Goal: Check status: Check status

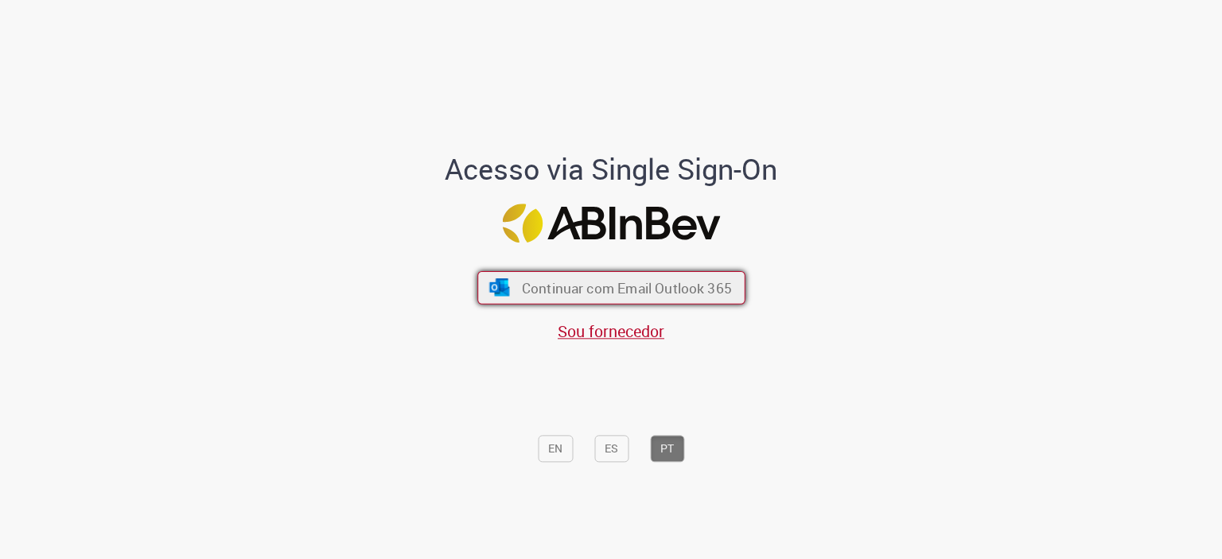
click at [514, 274] on button "Continuar com Email Outlook 365" at bounding box center [611, 286] width 268 height 33
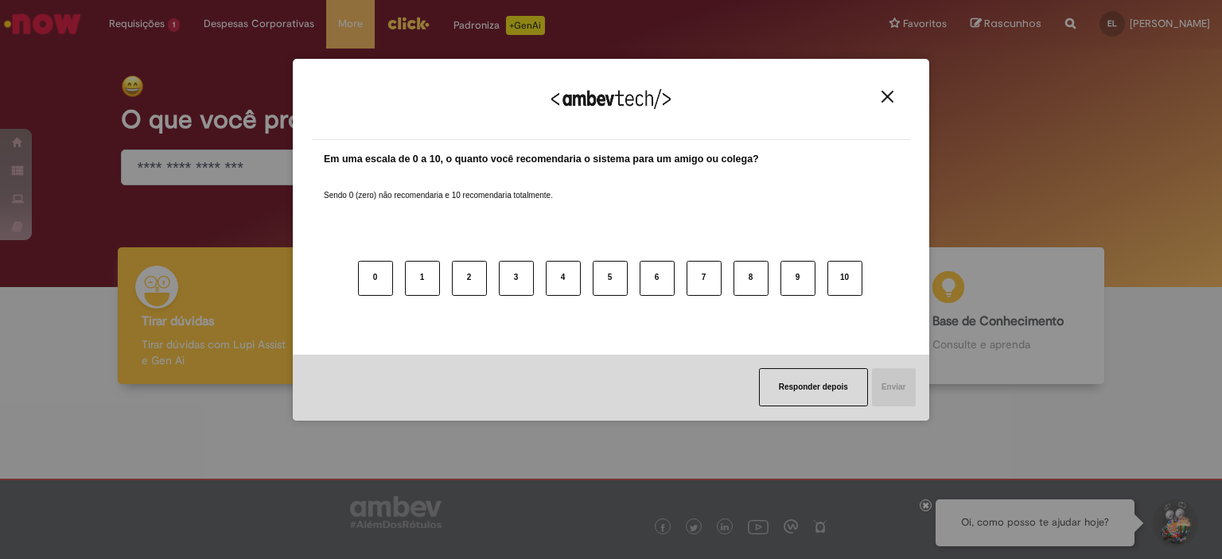
click at [883, 84] on div "Agradecemos seu feedback!" at bounding box center [611, 109] width 598 height 62
drag, startPoint x: 885, startPoint y: 95, endPoint x: 839, endPoint y: 86, distance: 46.3
click at [885, 96] on img "Close" at bounding box center [887, 97] width 12 height 12
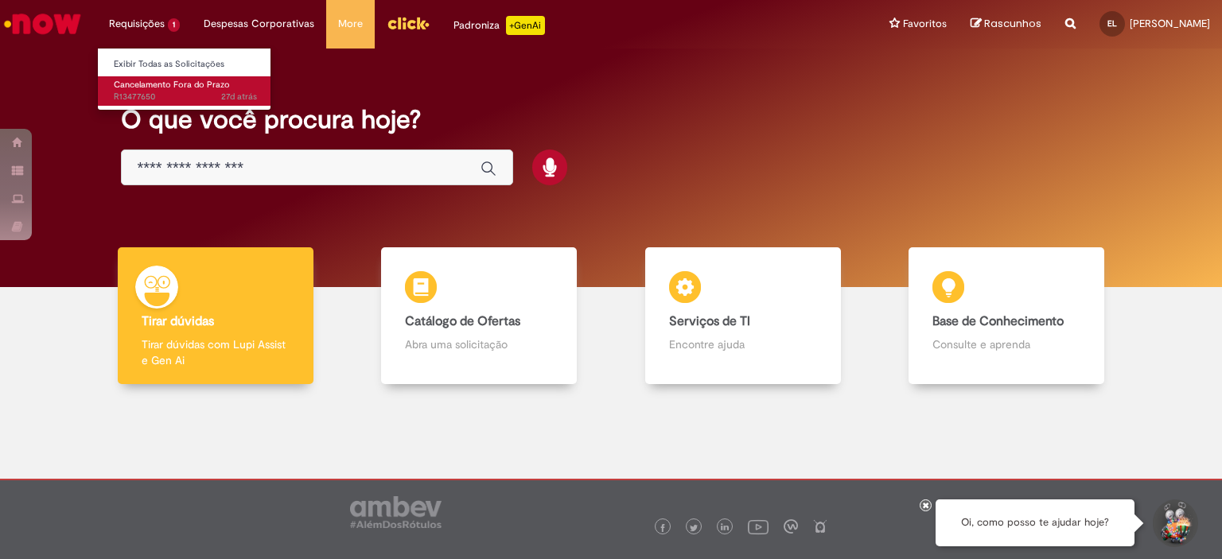
click at [141, 88] on span "Cancelamento Fora do Prazo" at bounding box center [172, 85] width 116 height 12
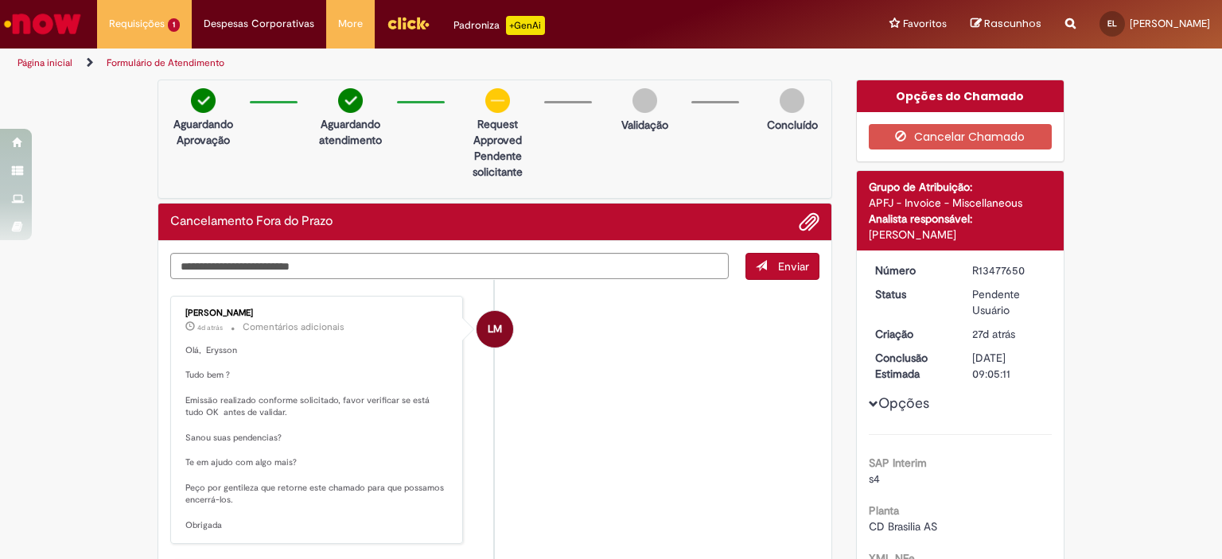
click at [560, 375] on li "LM [PERSON_NAME] 4d atrás 4 dias atrás Comentários adicionais [PERSON_NAME][GEO…" at bounding box center [494, 420] width 649 height 249
click at [706, 392] on li "LM [PERSON_NAME] 4d atrás 4 dias atrás Comentários adicionais [PERSON_NAME][GEO…" at bounding box center [494, 420] width 649 height 249
drag, startPoint x: 709, startPoint y: 356, endPoint x: 669, endPoint y: 301, distance: 67.8
click at [709, 357] on li "LM [PERSON_NAME] 4d atrás 4 dias atrás Comentários adicionais [PERSON_NAME][GEO…" at bounding box center [494, 420] width 649 height 249
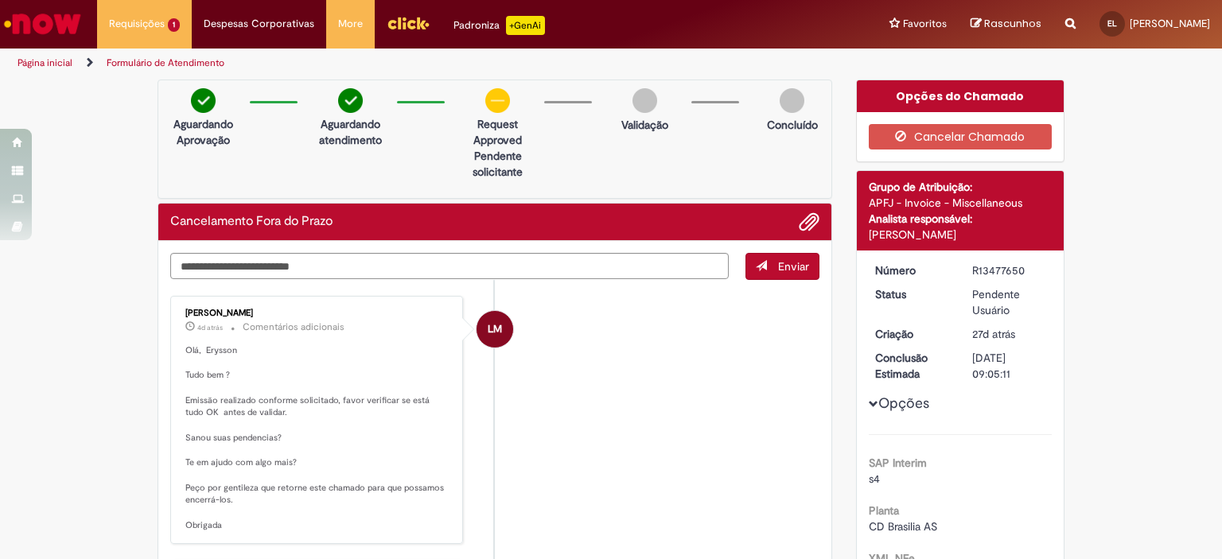
click at [713, 364] on li "LM [PERSON_NAME] 4d atrás 4 dias atrás Comentários adicionais [PERSON_NAME][GEO…" at bounding box center [494, 420] width 649 height 249
drag, startPoint x: 686, startPoint y: 332, endPoint x: 639, endPoint y: 472, distance: 146.9
drag, startPoint x: 1167, startPoint y: 222, endPoint x: 546, endPoint y: 426, distance: 654.0
click at [566, 157] on div "Aguardando Aprovação Aguardando atendimento request approved Clique para exibir…" at bounding box center [494, 139] width 675 height 119
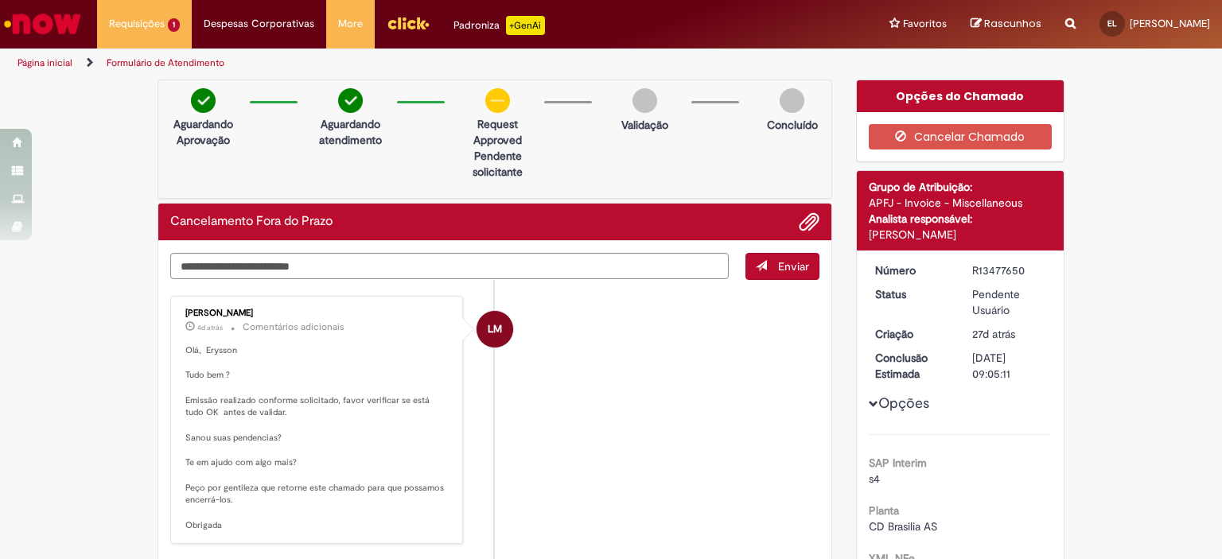
drag, startPoint x: 1187, startPoint y: 144, endPoint x: 1157, endPoint y: 120, distance: 37.9
drag, startPoint x: 391, startPoint y: 410, endPoint x: 512, endPoint y: 467, distance: 134.5
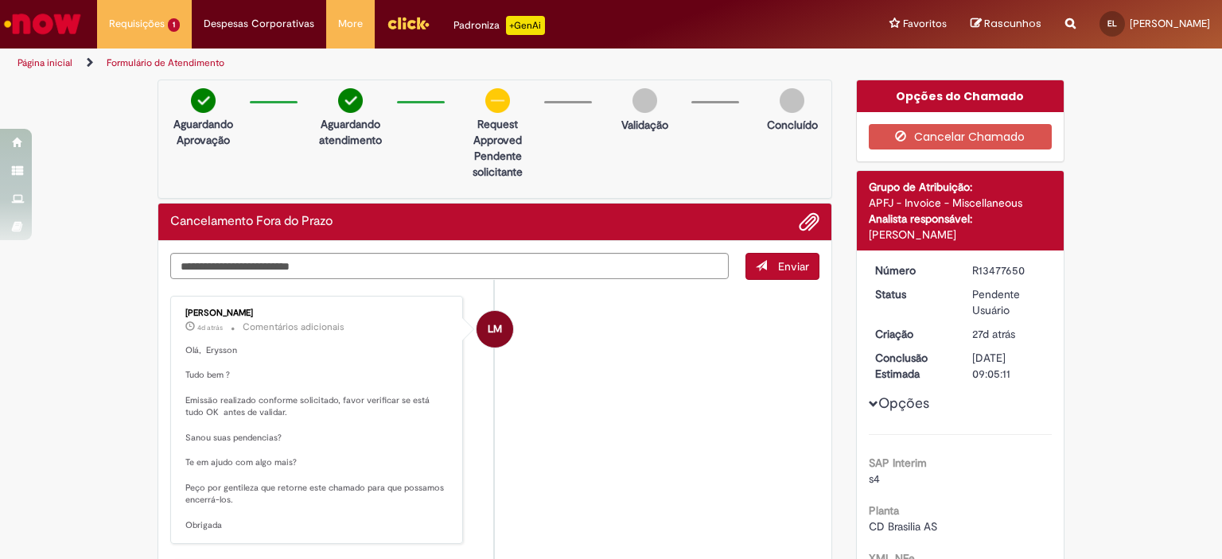
click at [724, 316] on li "LM [PERSON_NAME] 4d atrás 4 dias atrás Comentários adicionais [PERSON_NAME][GEO…" at bounding box center [494, 420] width 649 height 249
click at [536, 146] on div "Aguardando Aprovação Aguardando atendimento request approved Clique para exibir…" at bounding box center [494, 139] width 675 height 119
drag, startPoint x: 457, startPoint y: 119, endPoint x: 523, endPoint y: 179, distance: 89.0
click at [523, 140] on div "request approved Clique para exibir Pendente solicitante" at bounding box center [497, 128] width 77 height 24
click at [523, 179] on p "Pendente solicitante" at bounding box center [497, 164] width 77 height 32
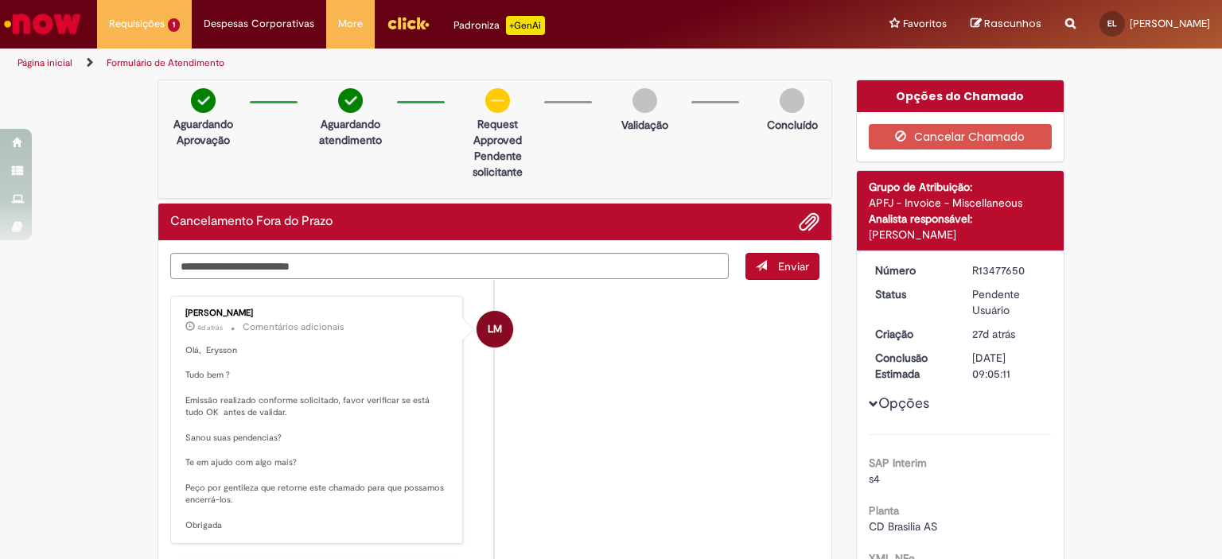
click at [519, 174] on p "Pendente solicitante" at bounding box center [497, 164] width 77 height 32
drag, startPoint x: 519, startPoint y: 174, endPoint x: 463, endPoint y: 123, distance: 75.4
click at [463, 123] on div "request approved Clique para exibir Pendente solicitante" at bounding box center [497, 128] width 77 height 24
click at [463, 123] on p "request approved" at bounding box center [497, 132] width 77 height 32
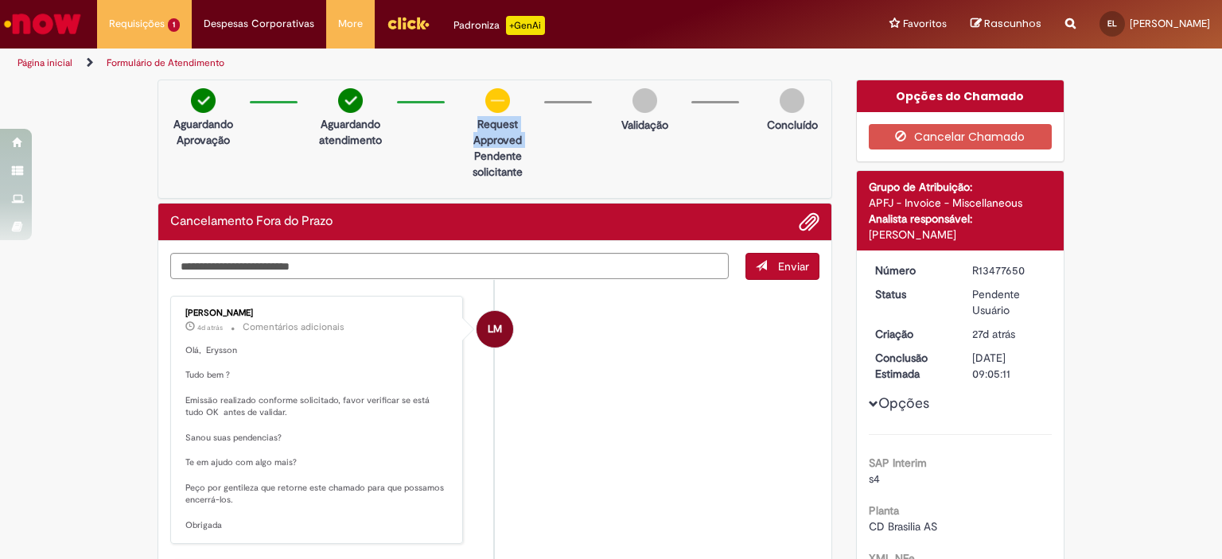
click at [463, 123] on p "request approved" at bounding box center [497, 132] width 77 height 32
click at [472, 120] on p "request approved" at bounding box center [497, 132] width 77 height 32
click at [482, 137] on p "request approved" at bounding box center [497, 132] width 77 height 32
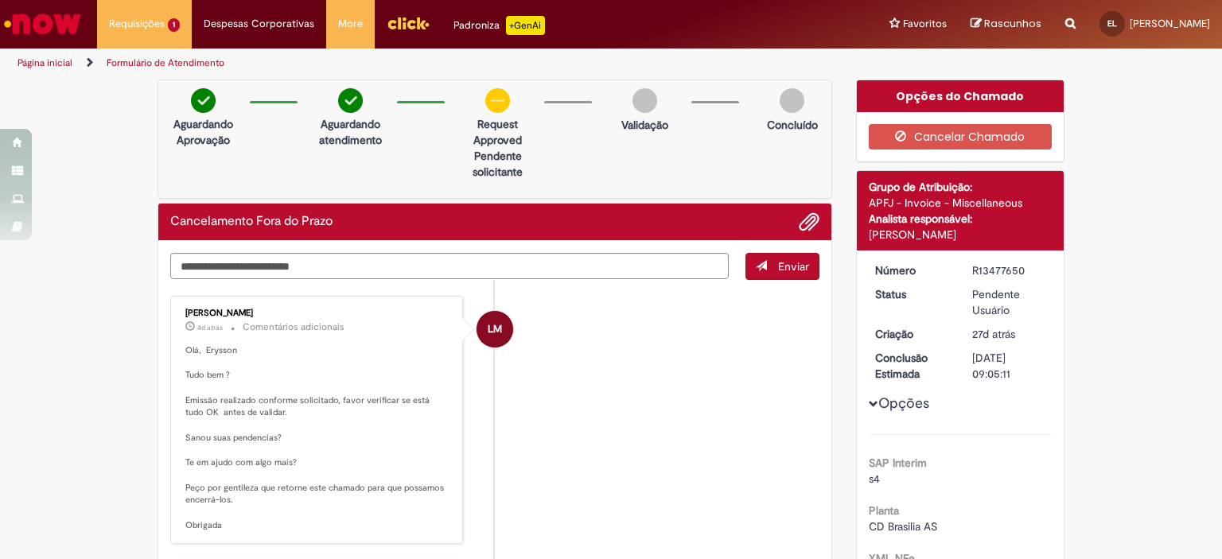
click at [467, 120] on p "request approved" at bounding box center [497, 132] width 77 height 32
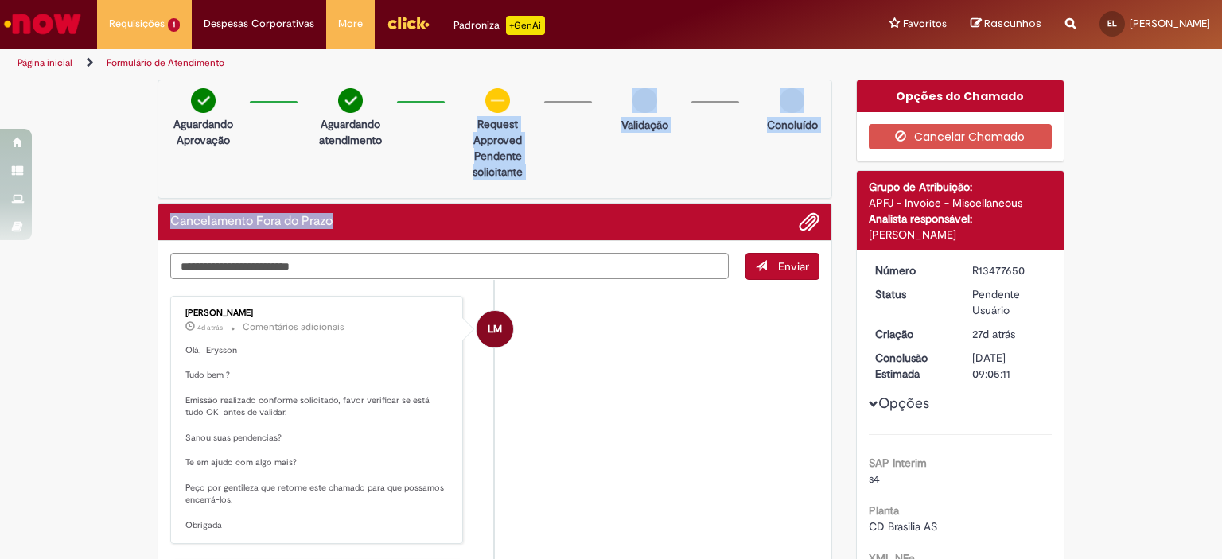
drag, startPoint x: 467, startPoint y: 120, endPoint x: 556, endPoint y: 202, distance: 121.0
click at [551, 197] on div "Aguardando Aprovação Aguardando atendimento request approved Clique para exibir…" at bounding box center [494, 139] width 675 height 119
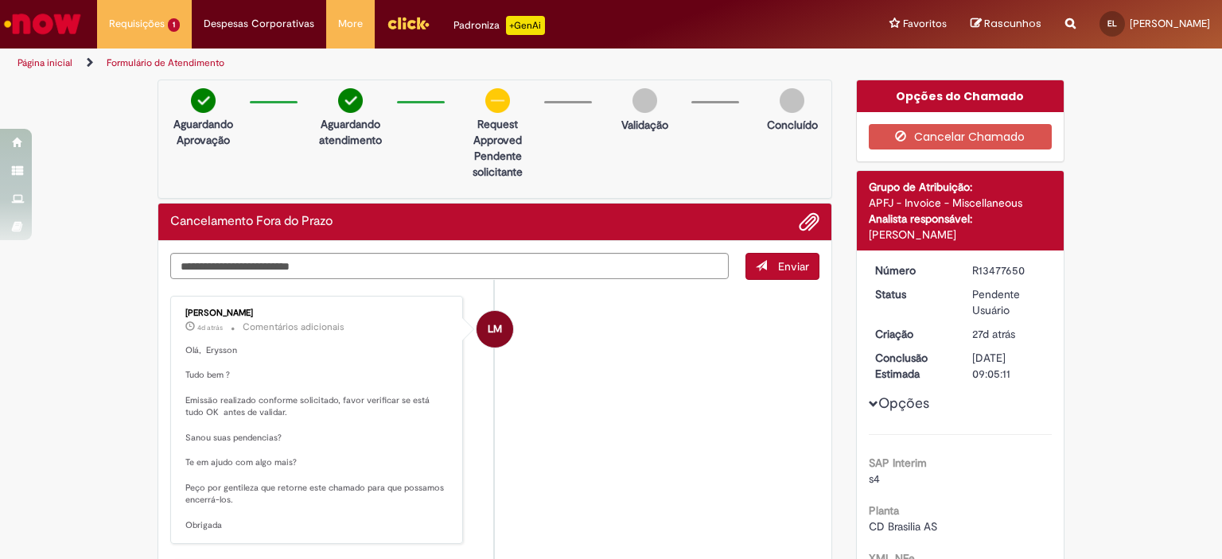
click at [531, 169] on div "Aguardando Aprovação Aguardando atendimento request approved Clique para exibir…" at bounding box center [494, 139] width 675 height 119
click at [477, 123] on p "request approved" at bounding box center [497, 132] width 77 height 32
drag, startPoint x: 465, startPoint y: 117, endPoint x: 547, endPoint y: 177, distance: 102.5
click at [547, 177] on div "Aguardando Aprovação Aguardando atendimento request approved Clique para exibir…" at bounding box center [494, 139] width 675 height 119
click at [550, 177] on div "Aguardando Aprovação Aguardando atendimento request approved Clique para exibir…" at bounding box center [494, 139] width 675 height 119
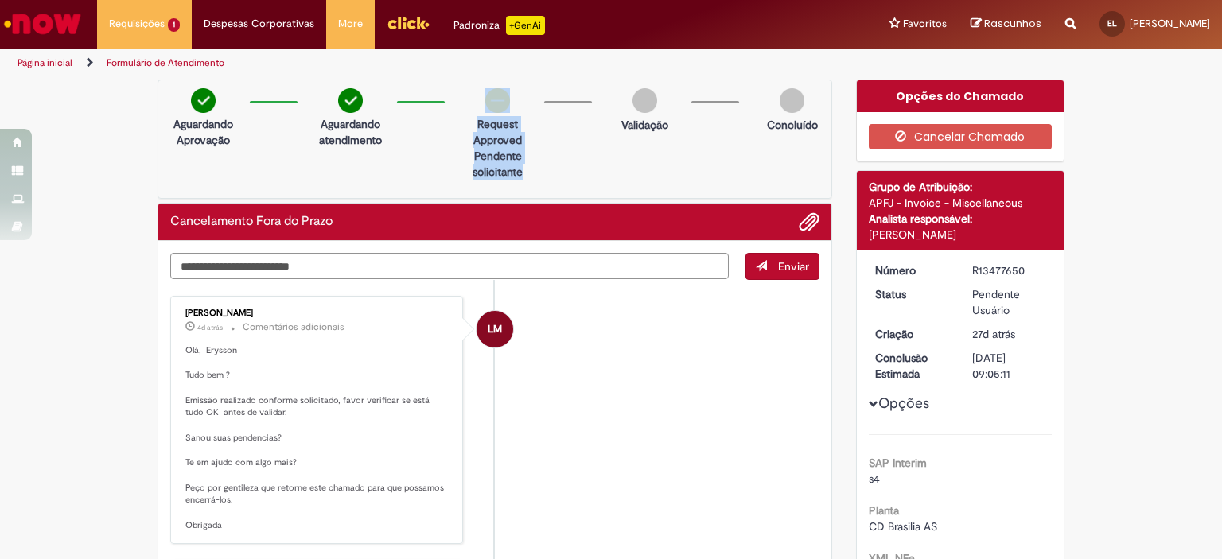
drag, startPoint x: 434, startPoint y: 103, endPoint x: 535, endPoint y: 167, distance: 119.4
click at [535, 167] on div "Aguardando Aprovação Aguardando atendimento request approved Clique para exibir…" at bounding box center [494, 139] width 675 height 119
click at [537, 167] on div "Aguardando Aprovação Aguardando atendimento request approved Clique para exibir…" at bounding box center [494, 139] width 675 height 119
click at [468, 123] on p "request approved" at bounding box center [497, 132] width 77 height 32
drag, startPoint x: 462, startPoint y: 85, endPoint x: 541, endPoint y: 196, distance: 136.4
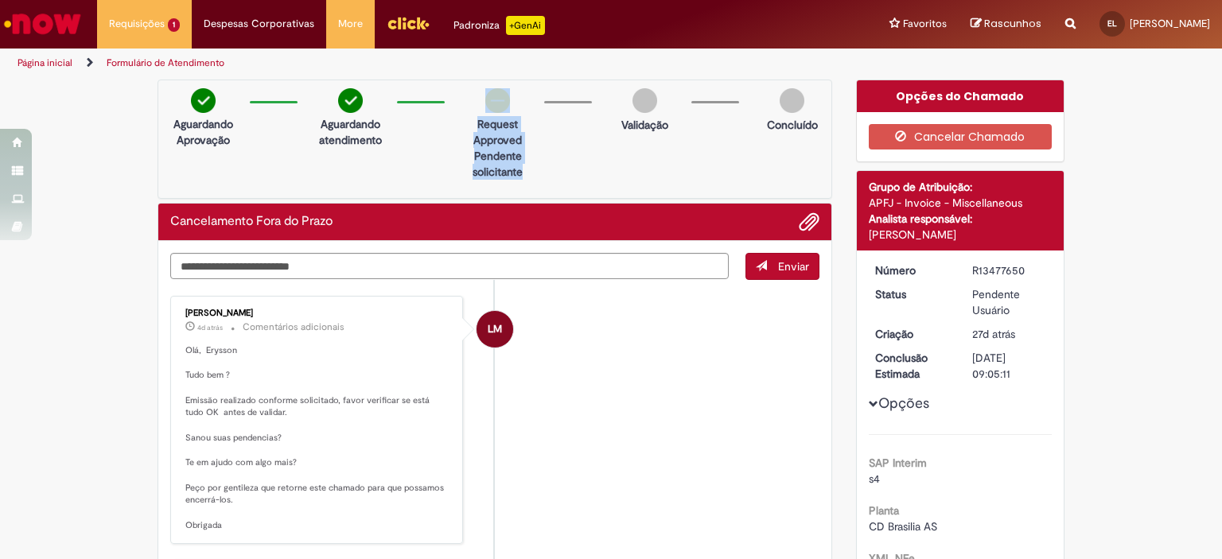
click at [541, 196] on div "Aguardando Aprovação Aguardando atendimento request approved Clique para exibir…" at bounding box center [494, 139] width 675 height 119
click at [537, 190] on div "Aguardando Aprovação Aguardando atendimento request approved Clique para exibir…" at bounding box center [494, 139] width 675 height 119
click at [467, 107] on div "request approved Clique para exibir Pendente solicitante" at bounding box center [497, 114] width 77 height 52
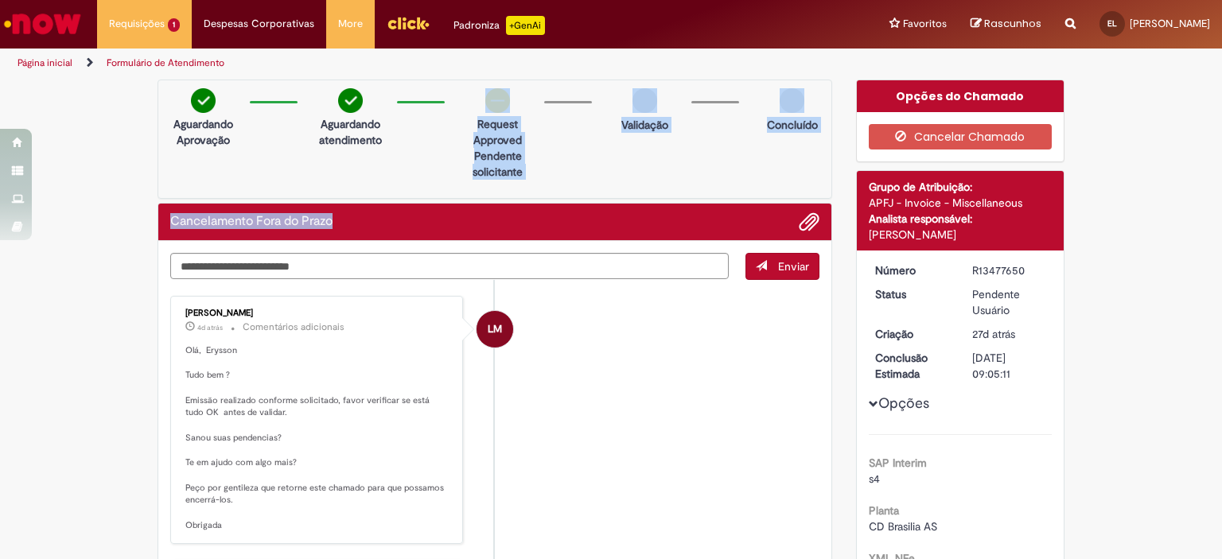
drag, startPoint x: 467, startPoint y: 98, endPoint x: 543, endPoint y: 200, distance: 127.3
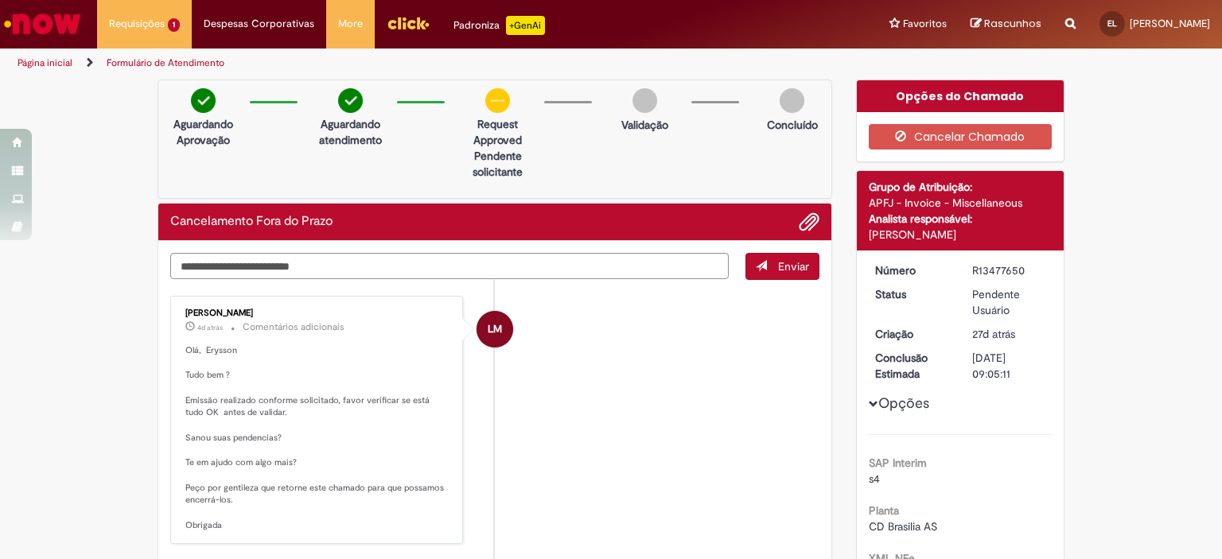
drag, startPoint x: 528, startPoint y: 173, endPoint x: 598, endPoint y: 141, distance: 76.9
click at [528, 173] on p "Pendente solicitante" at bounding box center [497, 164] width 77 height 32
click at [496, 142] on p "request approved" at bounding box center [497, 132] width 77 height 32
drag, startPoint x: 442, startPoint y: 118, endPoint x: 528, endPoint y: 162, distance: 96.8
click at [527, 162] on div "Aguardando Aprovação Aguardando atendimento request approved Clique para exibir…" at bounding box center [494, 139] width 675 height 119
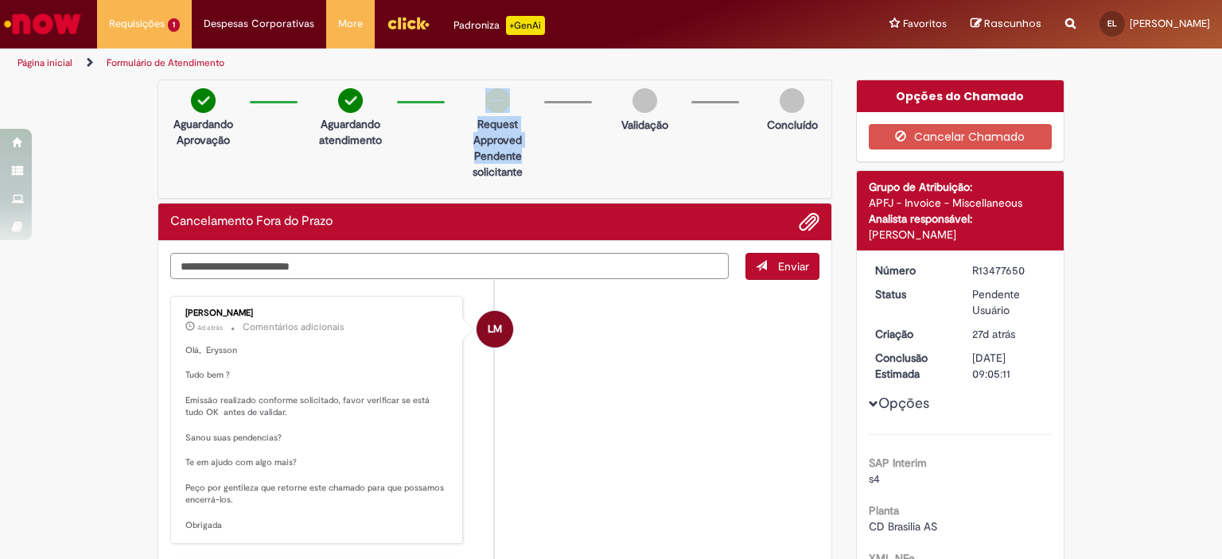
click at [528, 162] on p "Pendente solicitante" at bounding box center [497, 164] width 77 height 32
click at [496, 137] on p "request approved" at bounding box center [497, 132] width 77 height 32
click at [484, 129] on p "request approved" at bounding box center [497, 132] width 77 height 32
drag, startPoint x: 472, startPoint y: 122, endPoint x: 537, endPoint y: 177, distance: 84.6
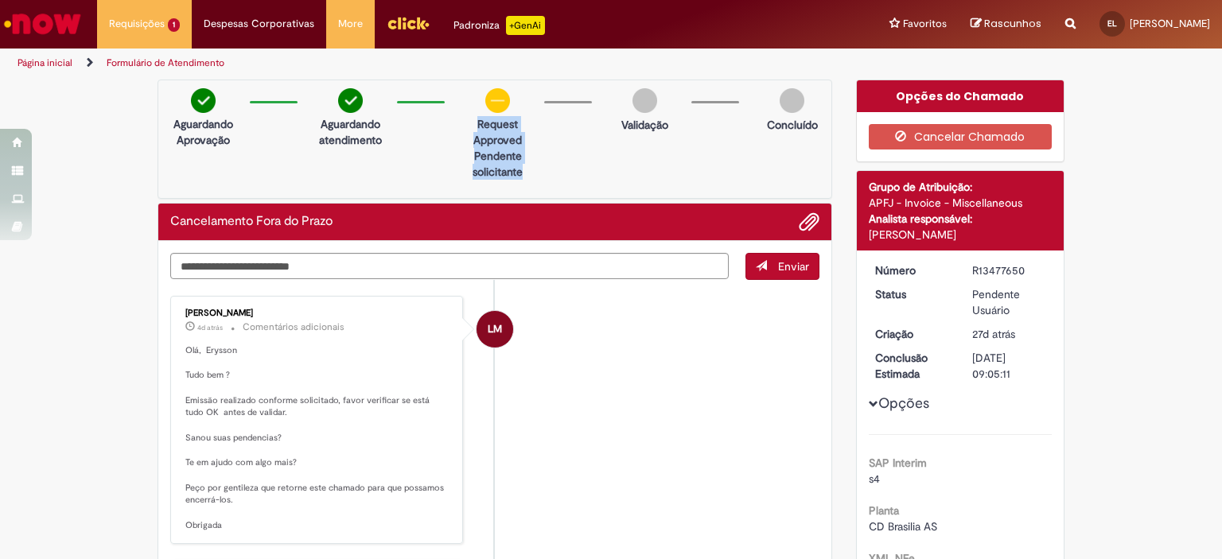
click at [537, 177] on div "Aguardando Aprovação Aguardando atendimento request approved Clique para exibir…" at bounding box center [494, 139] width 675 height 119
drag, startPoint x: 463, startPoint y: 92, endPoint x: 519, endPoint y: 183, distance: 106.4
click at [519, 183] on div "Aguardando Aprovação Aguardando atendimento request approved Clique para exibir…" at bounding box center [494, 139] width 675 height 119
click at [519, 175] on p "Pendente solicitante" at bounding box center [497, 164] width 77 height 32
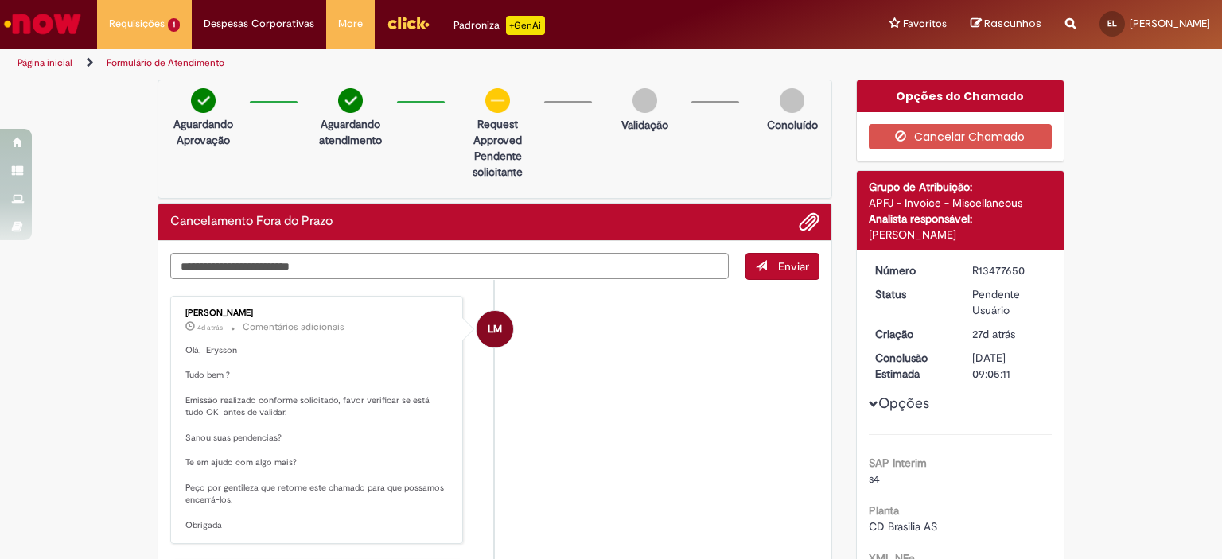
click at [519, 175] on p "Pendente solicitante" at bounding box center [497, 164] width 77 height 32
click at [506, 152] on p "Pendente solicitante" at bounding box center [497, 164] width 77 height 32
click at [472, 117] on p "request approved" at bounding box center [497, 132] width 77 height 32
drag, startPoint x: 453, startPoint y: 87, endPoint x: 528, endPoint y: 181, distance: 120.0
click at [528, 181] on div "Aguardando Aprovação Aguardando atendimento request approved Clique para exibir…" at bounding box center [494, 139] width 675 height 119
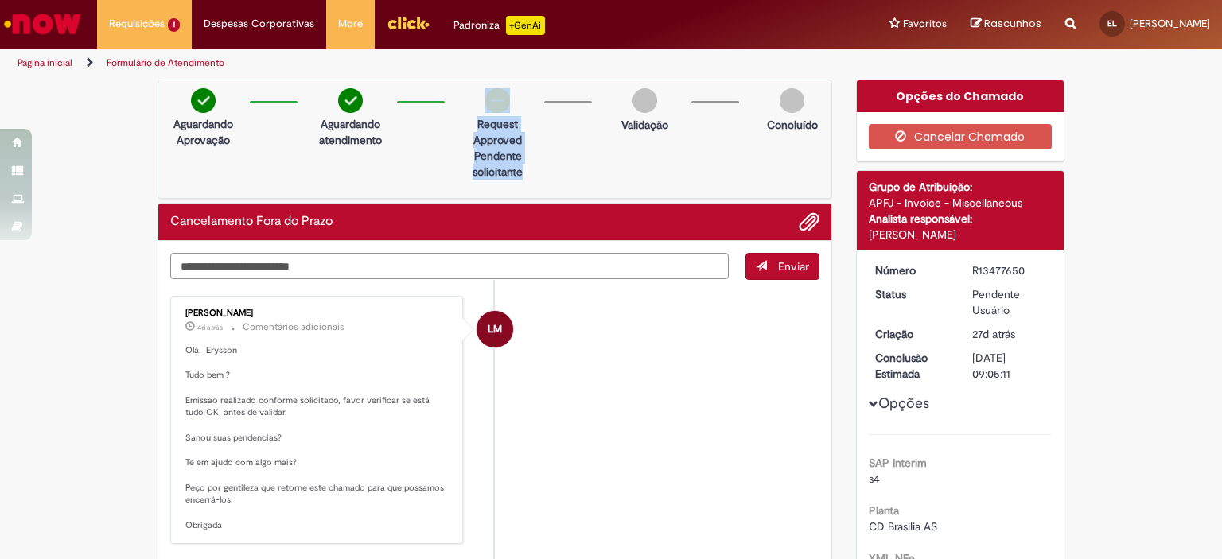
click at [528, 181] on div "Aguardando Aprovação Aguardando atendimento request approved Clique para exibir…" at bounding box center [494, 139] width 675 height 119
click at [643, 133] on div "Validação" at bounding box center [644, 129] width 47 height 24
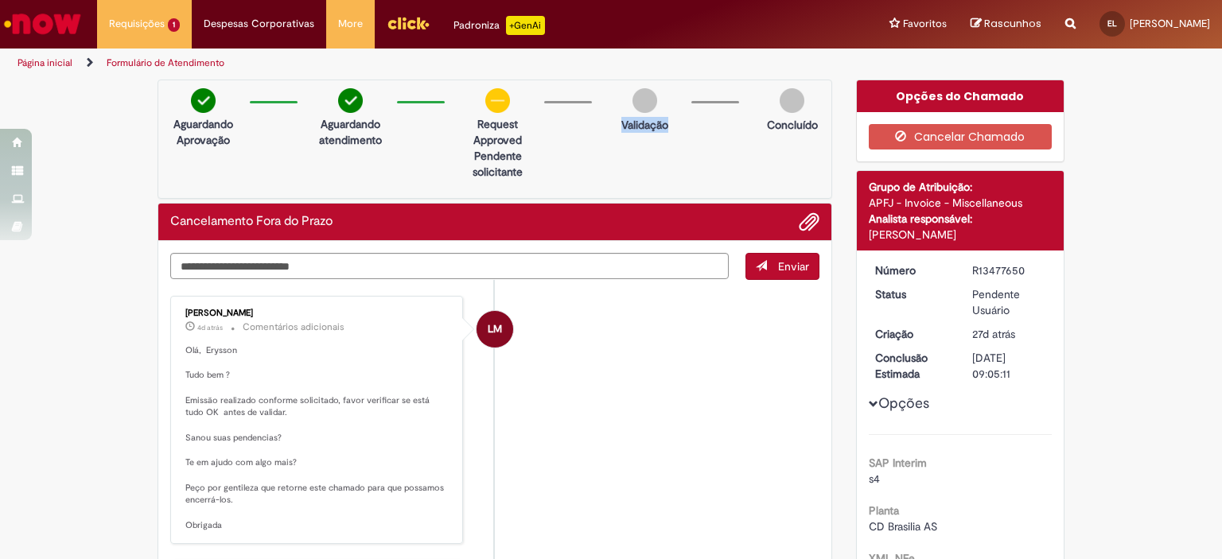
click at [640, 125] on p "Validação" at bounding box center [644, 125] width 47 height 16
click at [471, 127] on p "request approved" at bounding box center [497, 132] width 77 height 32
drag, startPoint x: 457, startPoint y: 121, endPoint x: 542, endPoint y: 185, distance: 107.4
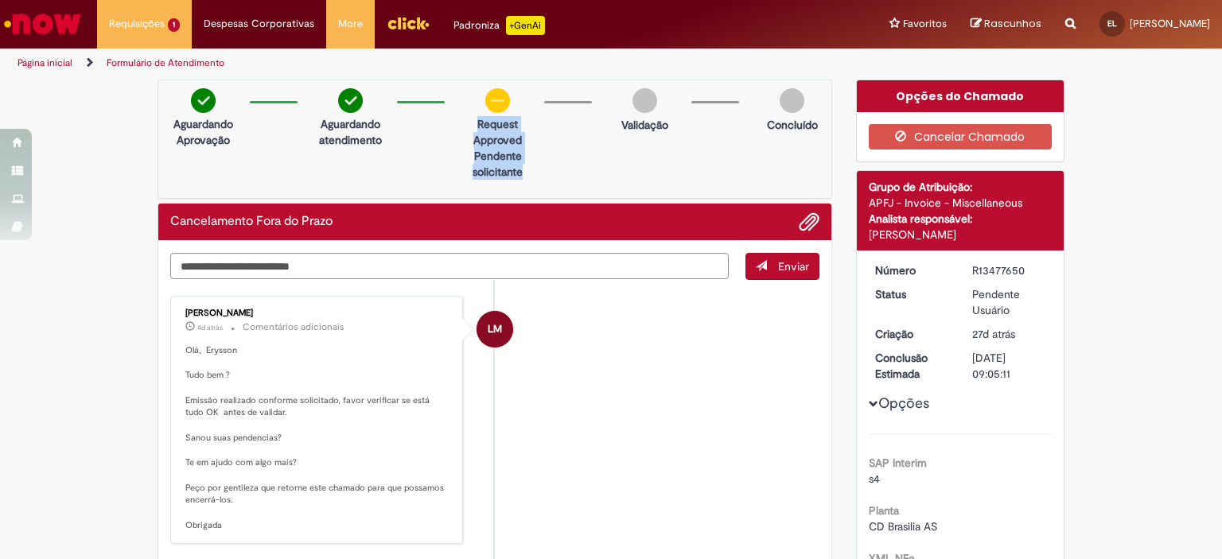
click at [541, 190] on div "Aguardando Aprovação Aguardando atendimento request approved Clique para exibir…" at bounding box center [494, 139] width 675 height 119
click at [543, 185] on div "Aguardando Aprovação Aguardando atendimento request approved Clique para exibir…" at bounding box center [494, 139] width 675 height 119
click at [473, 134] on p "request approved" at bounding box center [497, 132] width 77 height 32
click at [468, 115] on div "request approved Clique para exibir Pendente solicitante" at bounding box center [497, 114] width 77 height 52
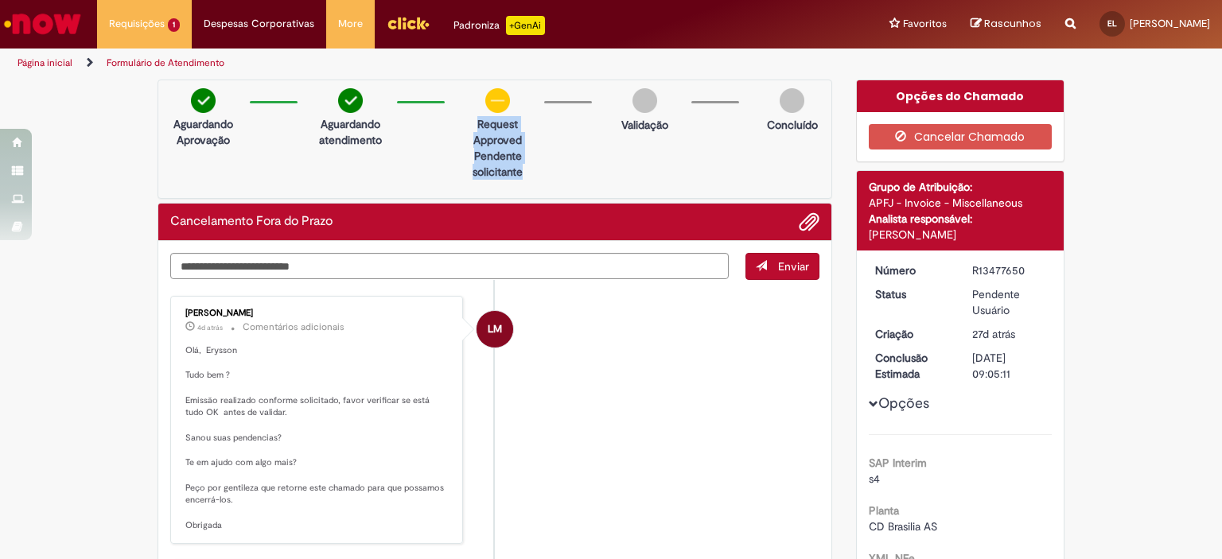
drag, startPoint x: 468, startPoint y: 126, endPoint x: 547, endPoint y: 186, distance: 99.9
click at [547, 186] on div "Aguardando Aprovação Aguardando atendimento request approved Clique para exibir…" at bounding box center [494, 139] width 675 height 119
click at [549, 187] on div "Aguardando Aprovação Aguardando atendimento request approved Clique para exibir…" at bounding box center [494, 139] width 675 height 119
click at [542, 174] on div "Aguardando Aprovação Aguardando atendimento request approved Clique para exibir…" at bounding box center [494, 139] width 675 height 119
drag, startPoint x: 465, startPoint y: 118, endPoint x: 522, endPoint y: 181, distance: 84.5
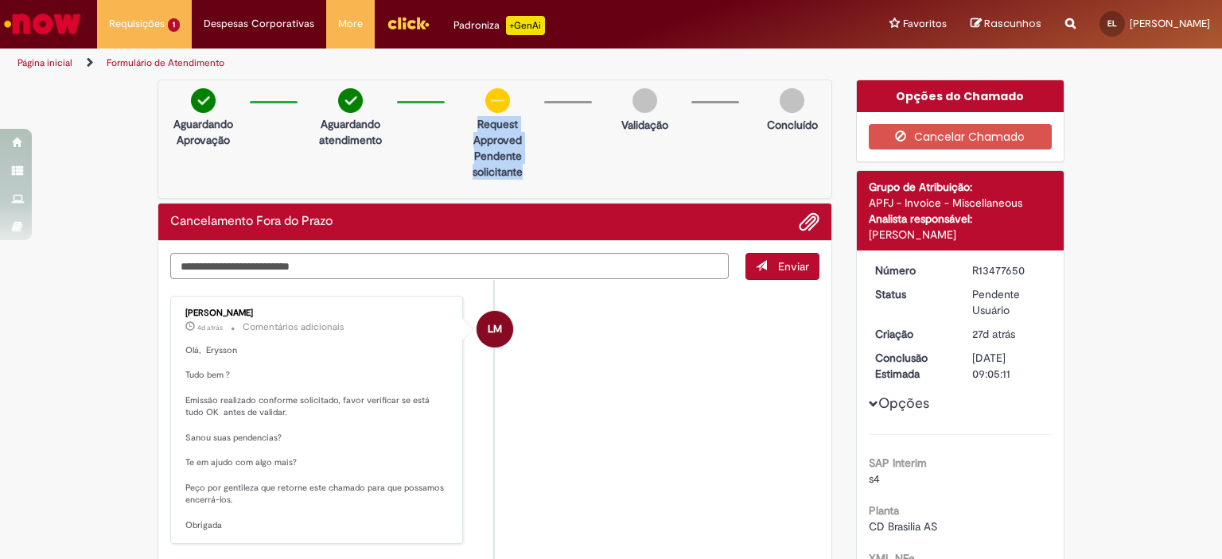
click at [522, 181] on div "Aguardando Aprovação Aguardando atendimento request approved Clique para exibir…" at bounding box center [494, 139] width 675 height 119
drag, startPoint x: 465, startPoint y: 117, endPoint x: 525, endPoint y: 189, distance: 93.8
click at [525, 189] on div "Aguardando Aprovação Aguardando atendimento request approved Clique para exibir…" at bounding box center [494, 139] width 675 height 119
click at [525, 185] on div "Aguardando Aprovação Aguardando atendimento request approved Clique para exibir…" at bounding box center [494, 139] width 675 height 119
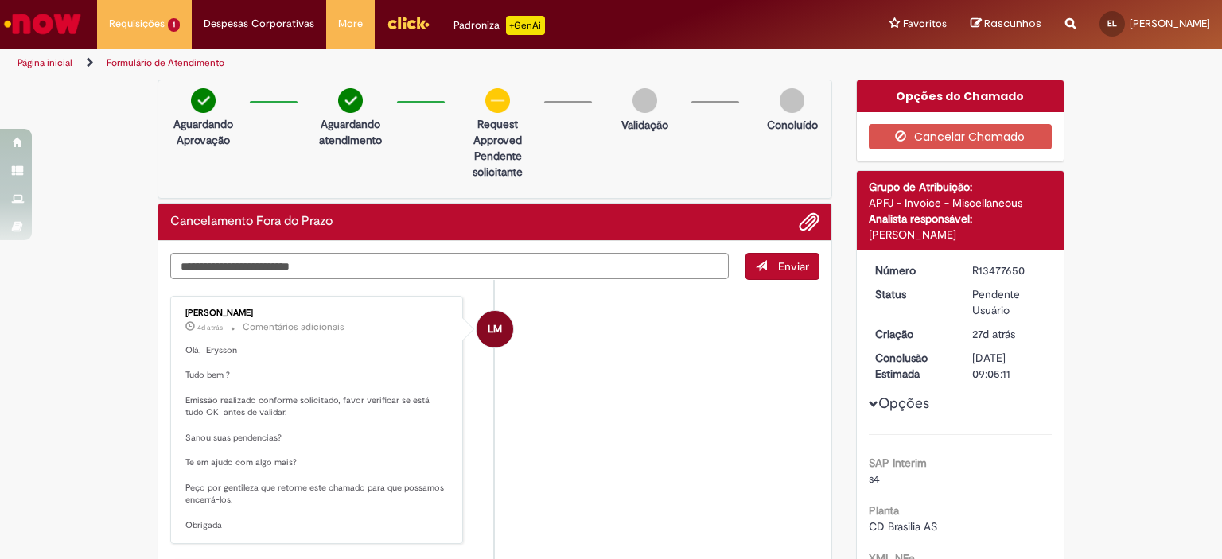
scroll to position [318, 0]
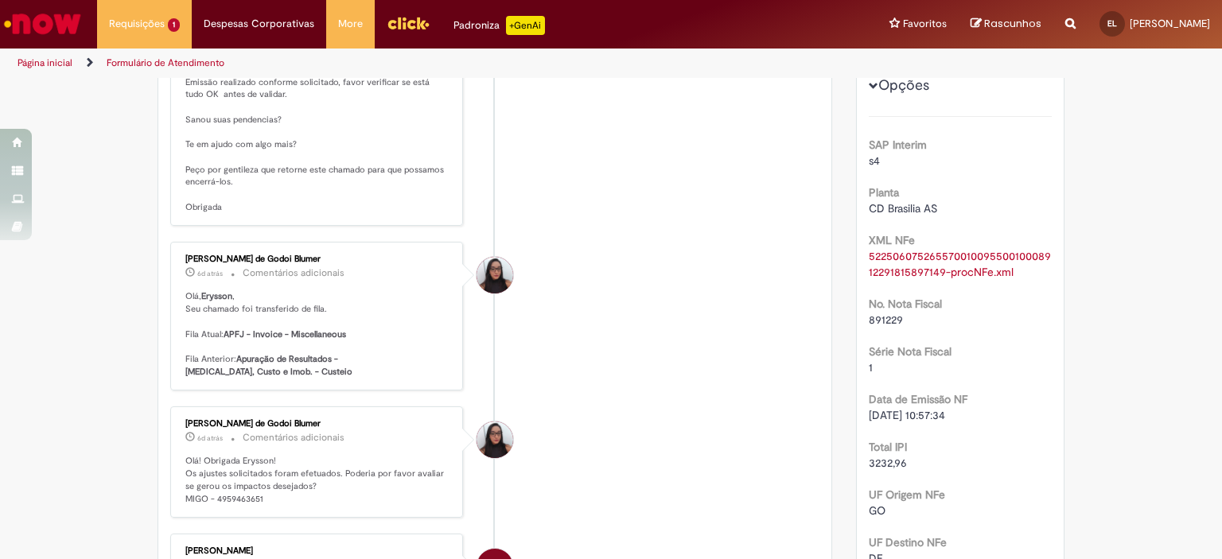
click at [245, 498] on p "Olá! Obrigada Erysson! Os ajustes solicitados foram efetuados. Poderia por favo…" at bounding box center [317, 480] width 265 height 50
copy p "4959463651"
